Goal: Information Seeking & Learning: Learn about a topic

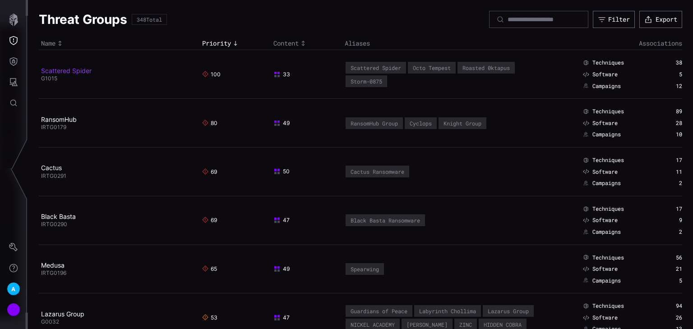
click at [65, 70] on link "Scattered Spider" at bounding box center [66, 71] width 51 height 8
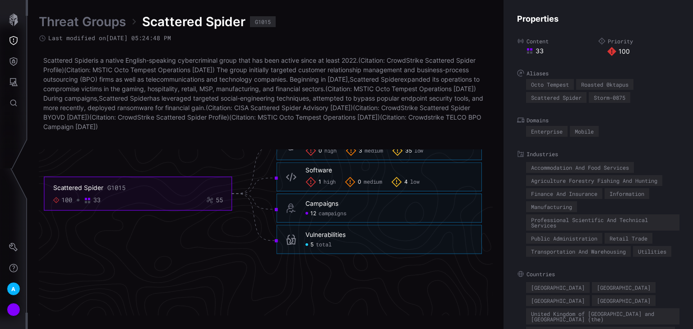
scroll to position [1987, 602]
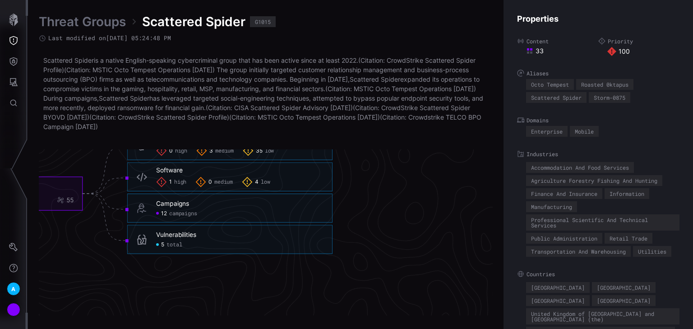
click at [174, 243] on span "total" at bounding box center [175, 244] width 16 height 7
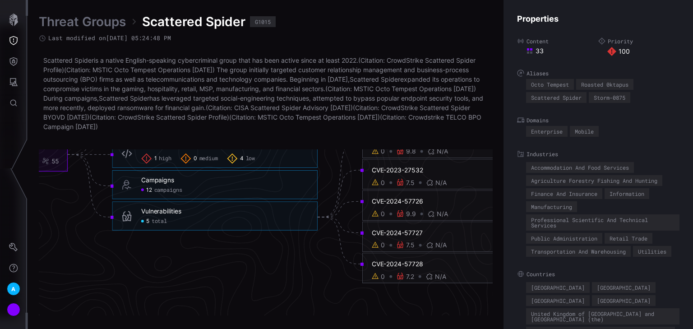
scroll to position [1951, 492]
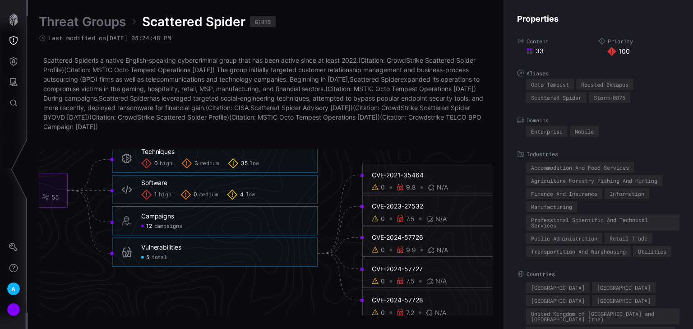
click at [205, 167] on div "3 medium" at bounding box center [199, 163] width 37 height 11
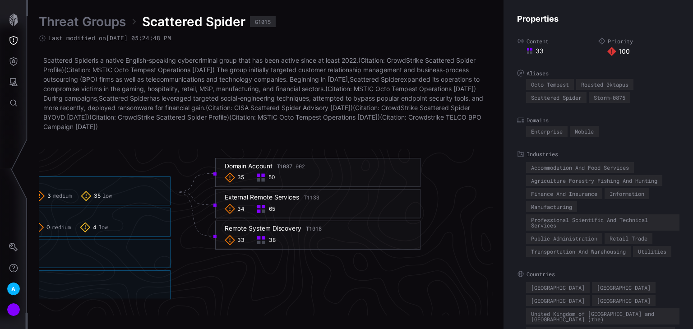
scroll to position [1951, 650]
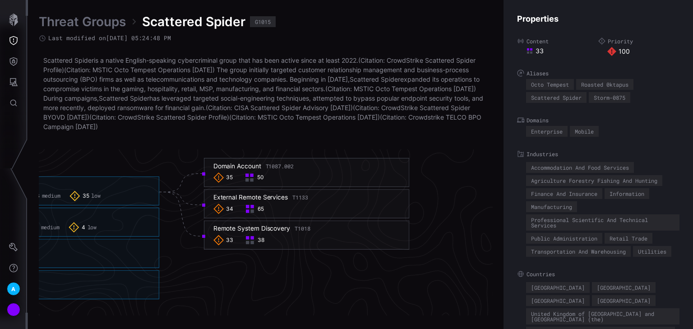
click at [249, 232] on div "Remote System Discovery T1018" at bounding box center [262, 229] width 97 height 8
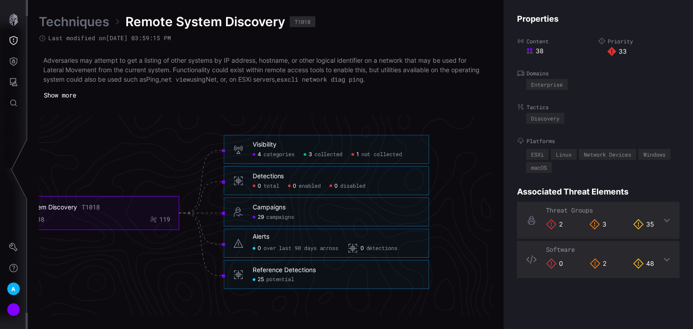
scroll to position [1934, 507]
click at [367, 154] on span "not collected" at bounding box center [380, 154] width 41 height 7
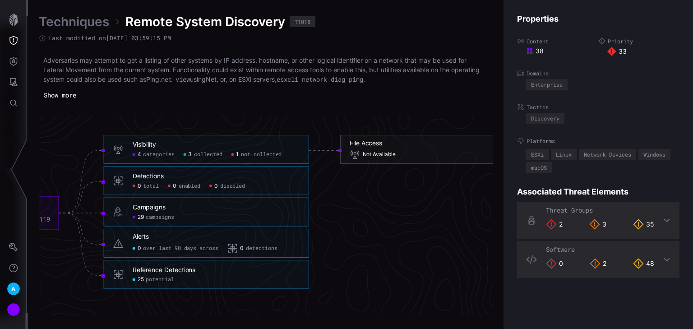
drag, startPoint x: 330, startPoint y: 309, endPoint x: 338, endPoint y: 305, distance: 8.9
click at [338, 305] on icon "Remote System Discovery T1018 33 38 119 Visibility 4 categories 3 collected 1 n…" at bounding box center [208, 213] width 1354 height 4062
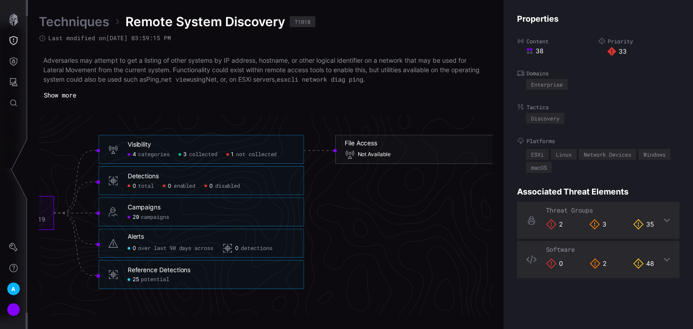
scroll to position [1934, 516]
drag, startPoint x: 124, startPoint y: 175, endPoint x: 215, endPoint y: 182, distance: 91.4
click at [211, 181] on div "Detections 0 total 0 enabled 0 disabled" at bounding box center [207, 180] width 167 height 17
click at [218, 183] on span "disabled" at bounding box center [223, 185] width 25 height 7
click at [143, 280] on span "potential" at bounding box center [151, 279] width 28 height 7
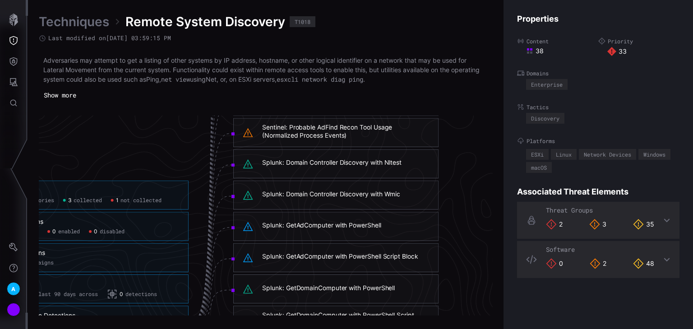
scroll to position [1825, 621]
click at [275, 161] on div "Splunk: Domain Controller Discovery with Nltest" at bounding box center [331, 163] width 139 height 8
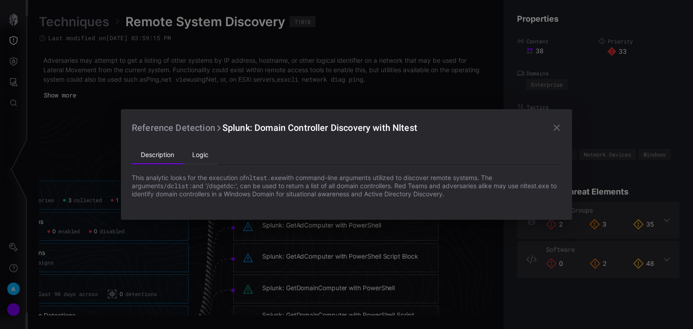
click at [207, 156] on li "Logic" at bounding box center [200, 155] width 34 height 18
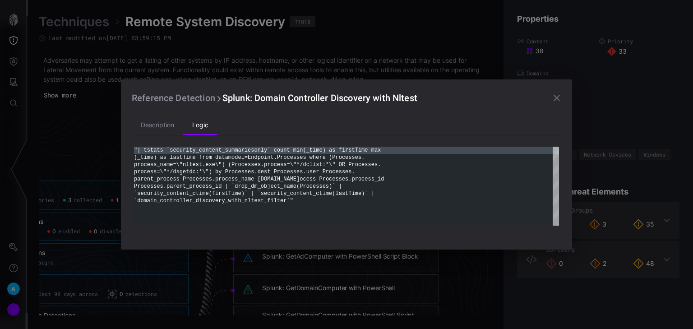
scroll to position [0, 0]
type textarea "**********"
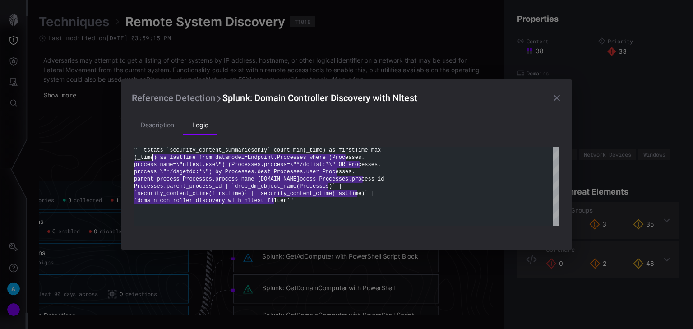
drag, startPoint x: 275, startPoint y: 202, endPoint x: 150, endPoint y: 157, distance: 132.5
click at [150, 157] on div ""| tstats `security_content_summariesonly` count m in(_time) as firstTime max (…" at bounding box center [346, 186] width 425 height 79
click at [558, 96] on icon "button" at bounding box center [557, 98] width 11 height 11
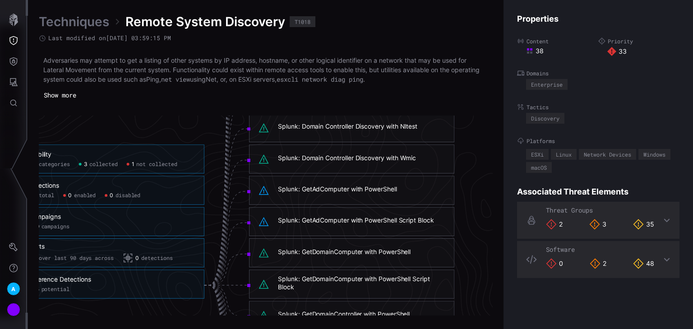
scroll to position [1861, 468]
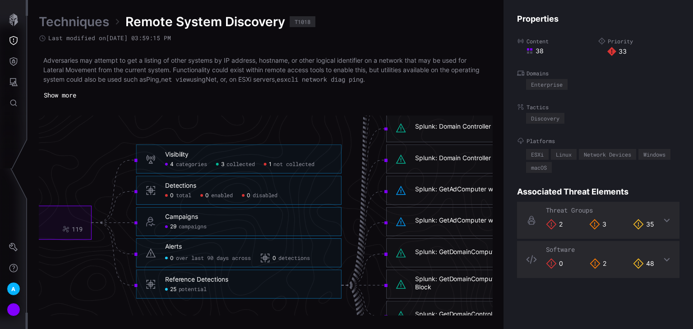
click at [229, 165] on span "collected" at bounding box center [241, 164] width 28 height 7
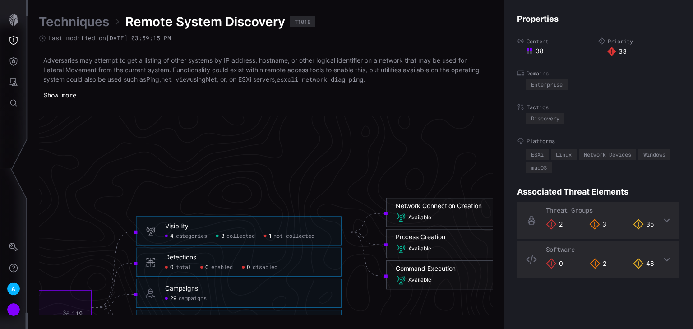
click at [188, 233] on span "categories" at bounding box center [191, 236] width 31 height 7
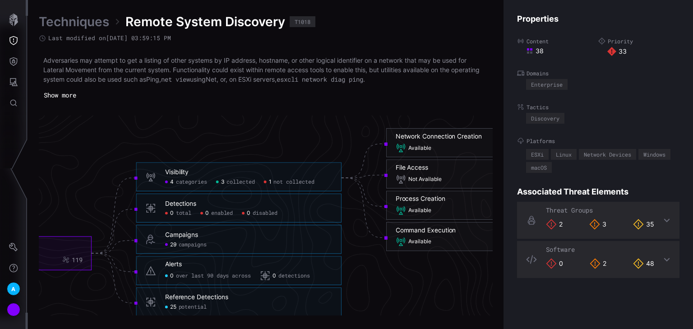
scroll to position [1934, 468]
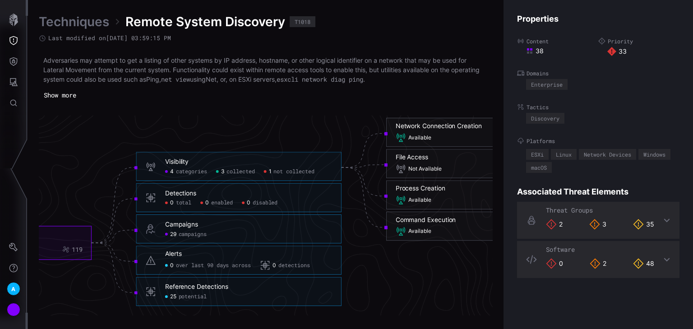
click at [190, 299] on span "potential" at bounding box center [193, 296] width 28 height 7
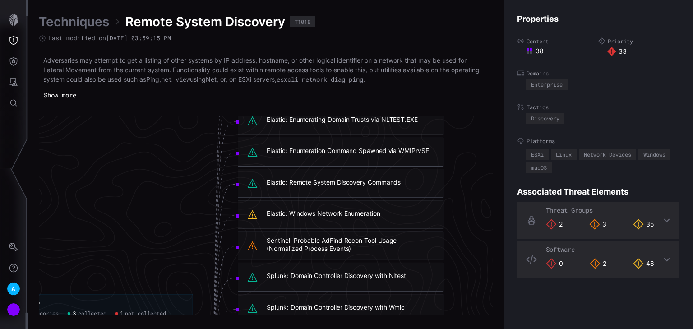
scroll to position [1717, 617]
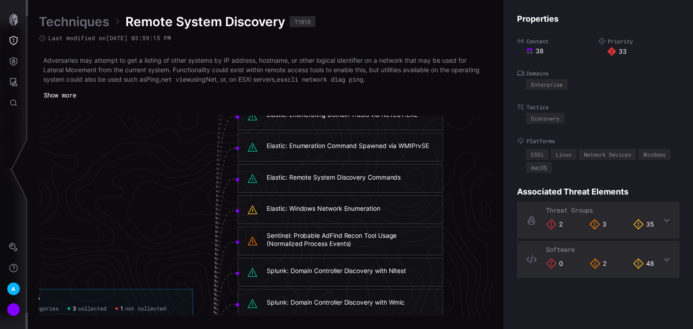
click at [288, 175] on div "Elastic: Remote System Discovery Commands" at bounding box center [334, 177] width 134 height 8
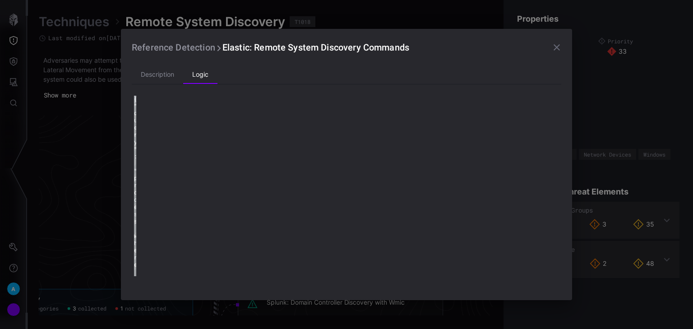
type textarea "**********"
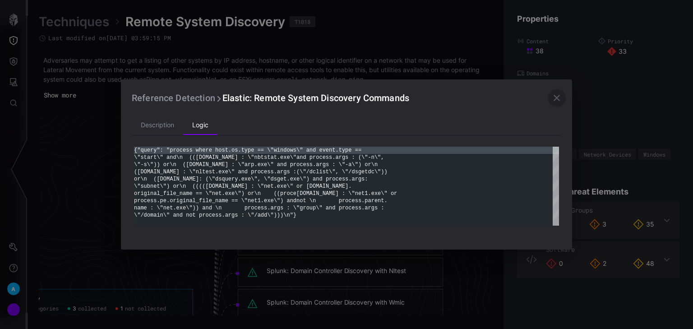
click at [555, 98] on icon "button" at bounding box center [557, 98] width 11 height 11
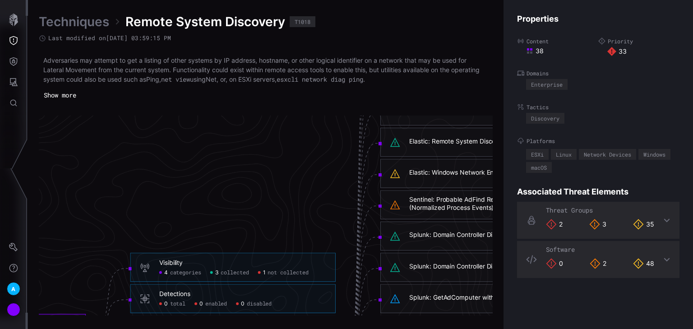
scroll to position [1753, 454]
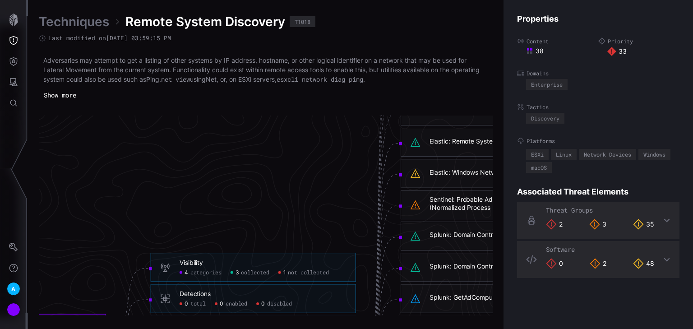
click at [212, 274] on span "categories" at bounding box center [205, 272] width 31 height 7
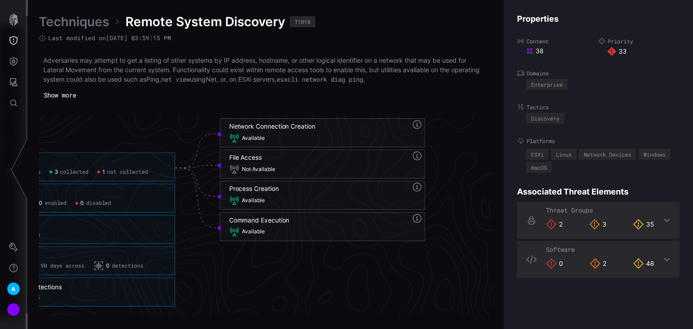
scroll to position [1934, 635]
click at [249, 228] on span "Available" at bounding box center [253, 231] width 23 height 7
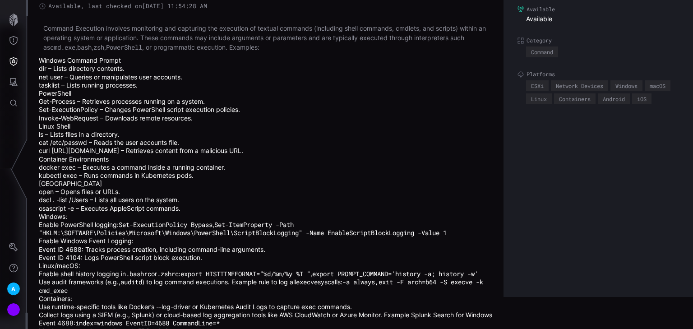
scroll to position [69, 0]
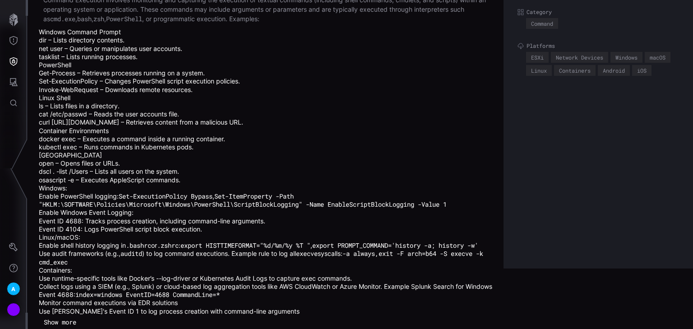
click at [69, 320] on button "Show more" at bounding box center [60, 323] width 42 height 14
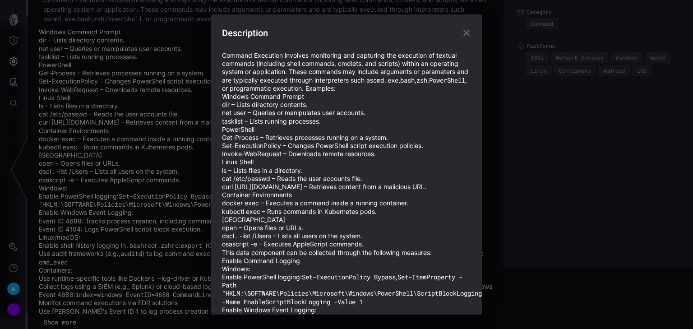
click at [461, 33] on icon "button" at bounding box center [466, 33] width 11 height 11
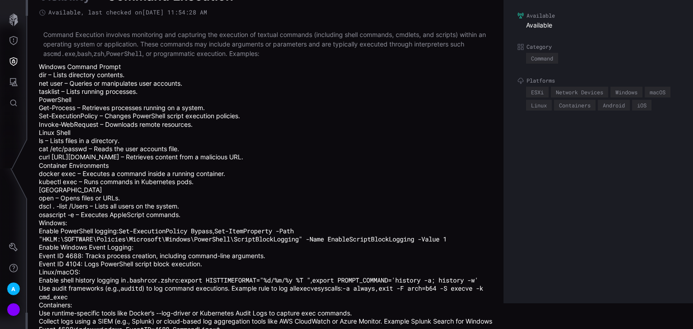
scroll to position [0, 0]
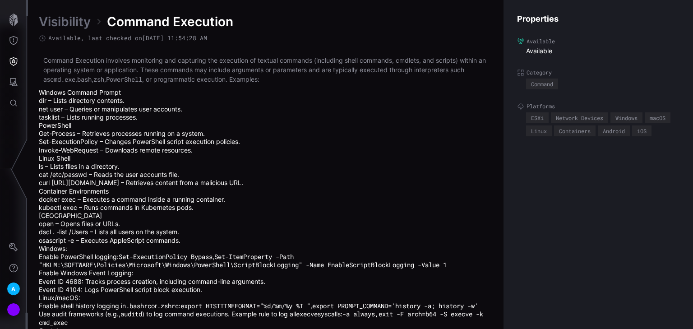
click at [61, 24] on link "Visibility" at bounding box center [65, 22] width 52 height 16
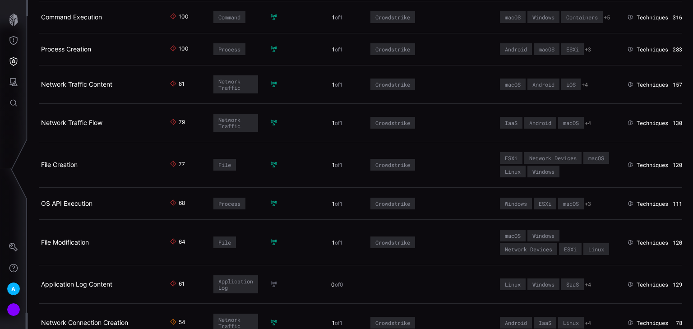
scroll to position [36, 0]
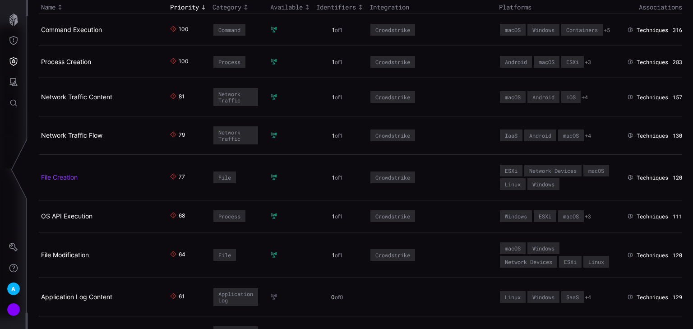
click at [54, 176] on link "File Creation" at bounding box center [59, 177] width 37 height 8
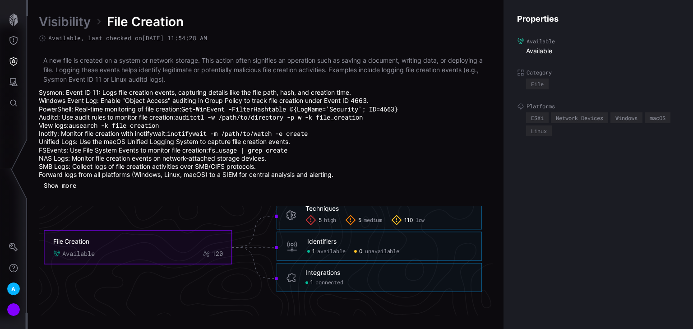
scroll to position [1979, 453]
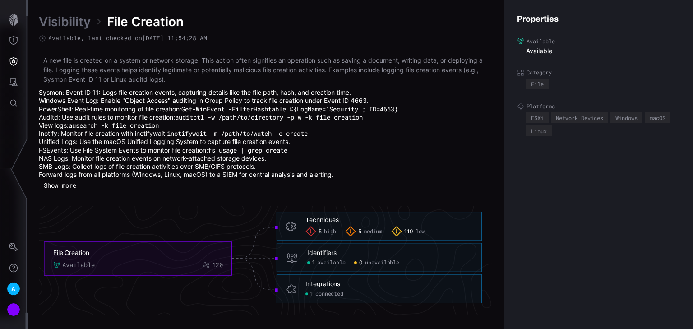
click at [328, 232] on span "high" at bounding box center [330, 231] width 13 height 7
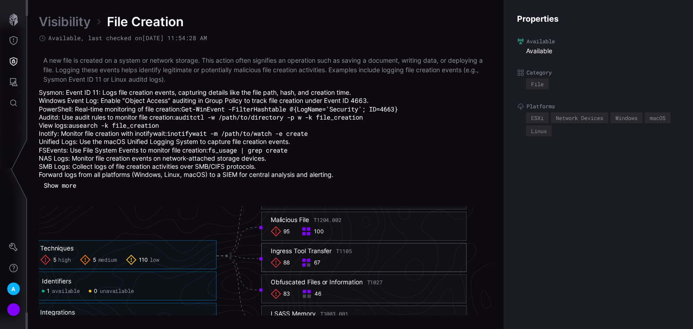
scroll to position [2015, 593]
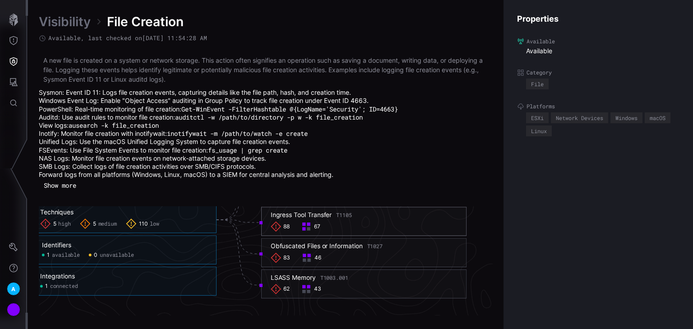
click at [288, 246] on div "Obfuscated Files or Information T1027" at bounding box center [327, 246] width 112 height 8
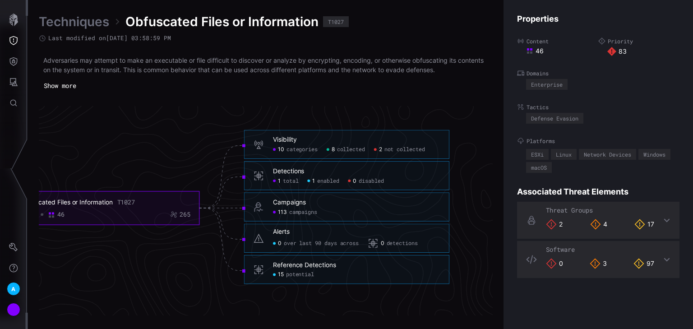
scroll to position [1929, 497]
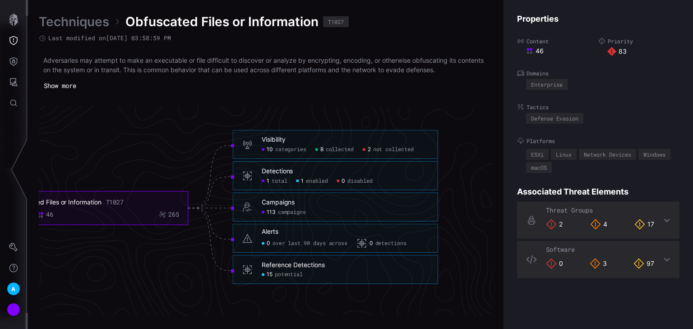
drag, startPoint x: 121, startPoint y: 201, endPoint x: 108, endPoint y: 200, distance: 12.2
click at [108, 200] on div "Obfuscated Files or Information T1027" at bounding box center [94, 202] width 170 height 8
copy div "T1027"
click at [282, 181] on span "total" at bounding box center [280, 180] width 16 height 7
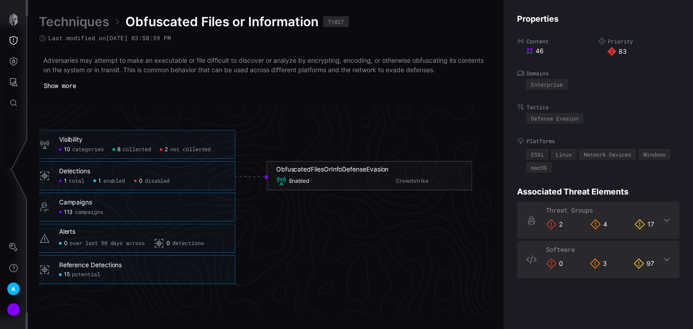
scroll to position [1929, 598]
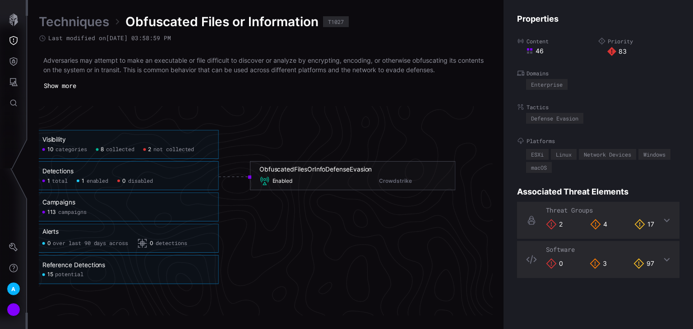
click at [292, 173] on div "ObfuscatedFilesOrInfoDefenseEvasion Enabled Crowdstrike" at bounding box center [353, 175] width 187 height 21
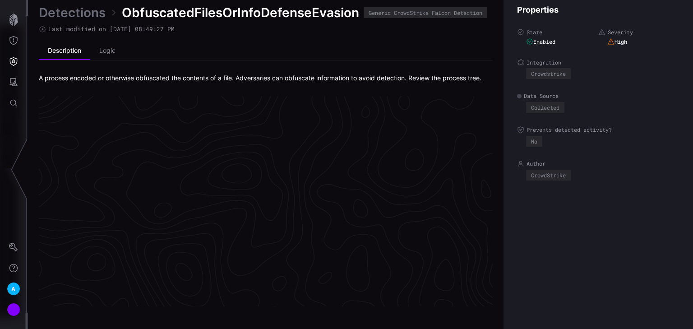
scroll to position [1928, 453]
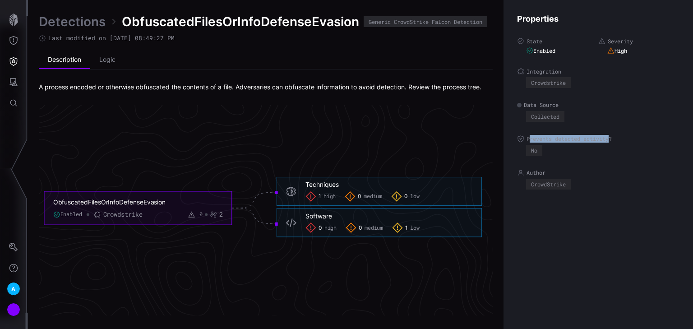
drag, startPoint x: 616, startPoint y: 137, endPoint x: 609, endPoint y: 139, distance: 7.3
click at [609, 139] on label "Prevents detected activity?" at bounding box center [598, 138] width 162 height 7
click at [612, 152] on div "No" at bounding box center [602, 150] width 153 height 11
click at [74, 23] on link "Detections" at bounding box center [72, 22] width 67 height 16
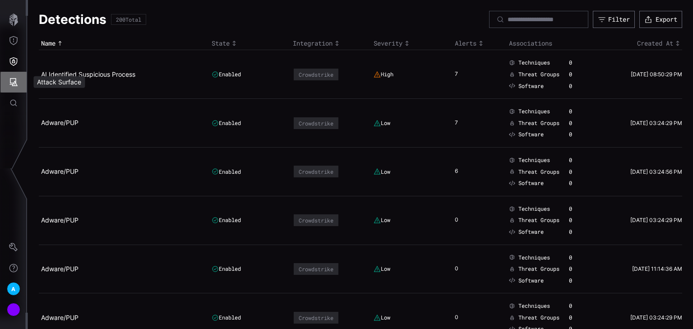
click at [18, 88] on button "Attack Surface" at bounding box center [13, 82] width 26 height 21
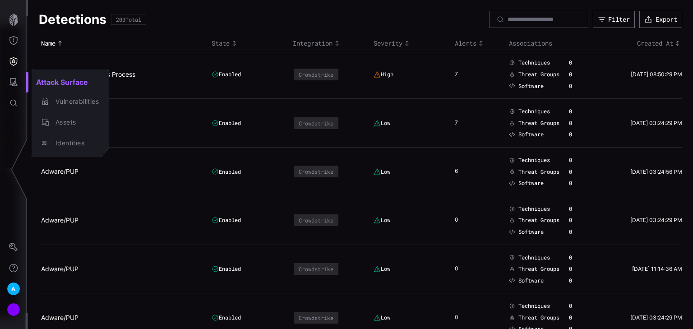
click at [18, 39] on div at bounding box center [346, 164] width 693 height 329
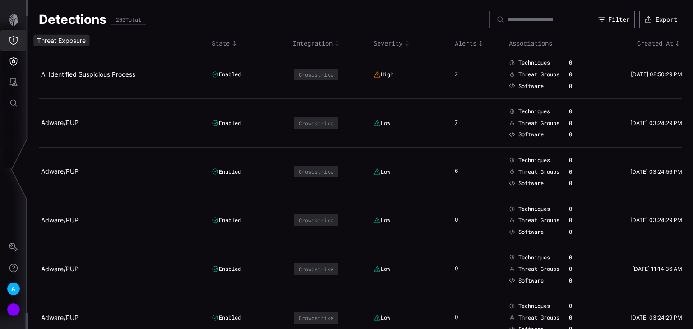
click at [13, 44] on icon "Threat Exposure" at bounding box center [13, 40] width 9 height 9
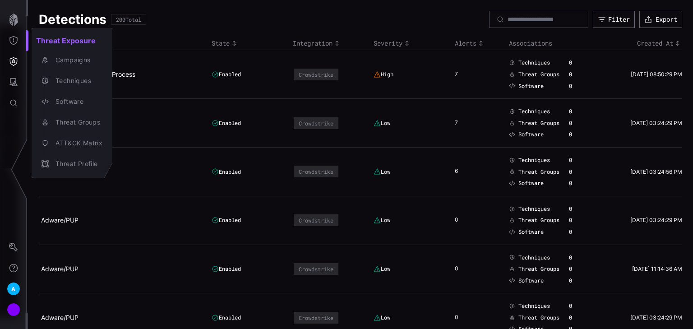
click at [12, 38] on div at bounding box center [346, 164] width 693 height 329
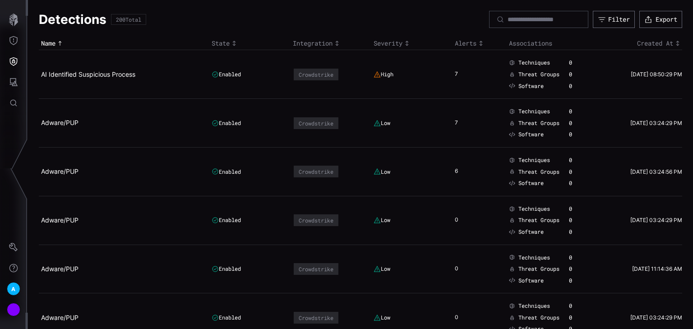
click at [12, 40] on icon "Threat Exposure" at bounding box center [13, 40] width 9 height 9
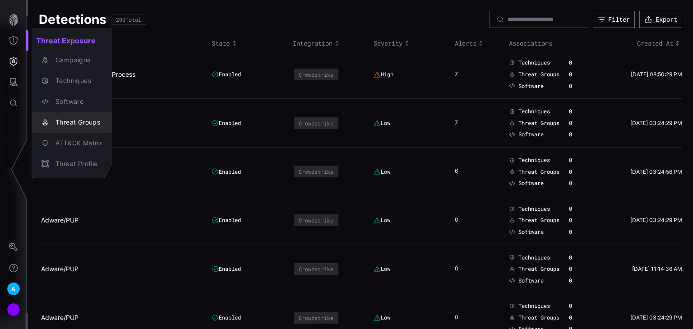
click at [74, 124] on div "Threat Groups" at bounding box center [76, 122] width 51 height 11
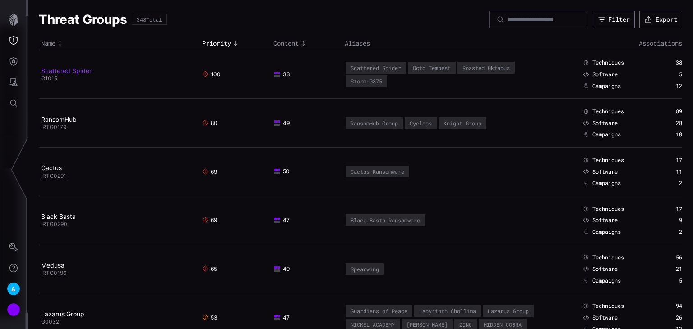
click at [83, 73] on link "Scattered Spider" at bounding box center [66, 71] width 51 height 8
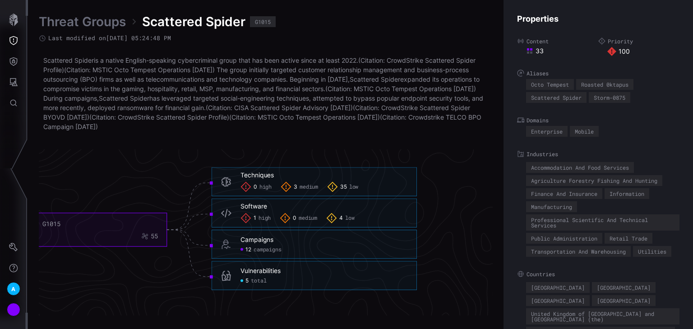
scroll to position [1951, 522]
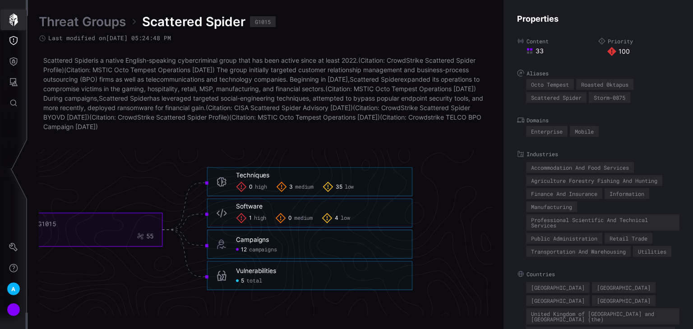
click at [18, 26] on icon "button" at bounding box center [13, 20] width 13 height 13
